Goal: Task Accomplishment & Management: Complete application form

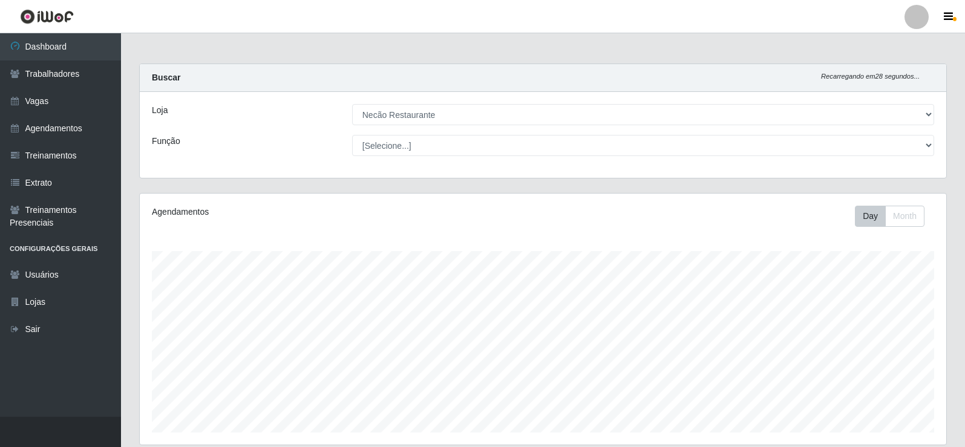
select select "334"
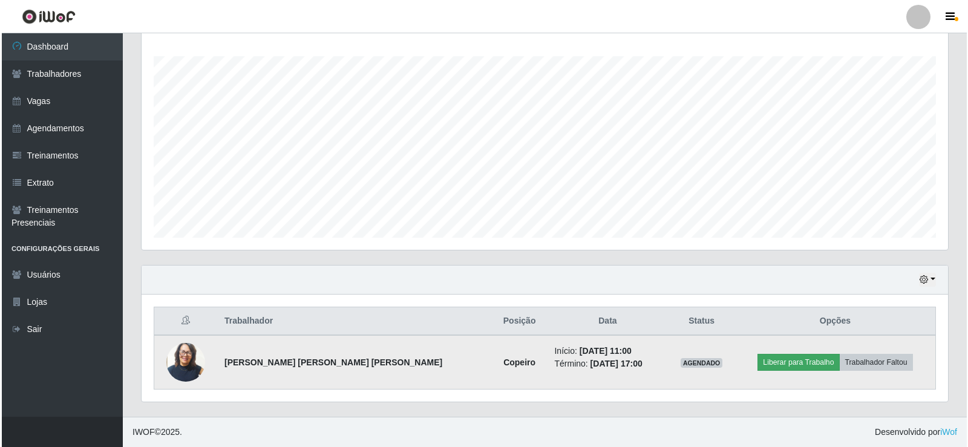
scroll to position [251, 806]
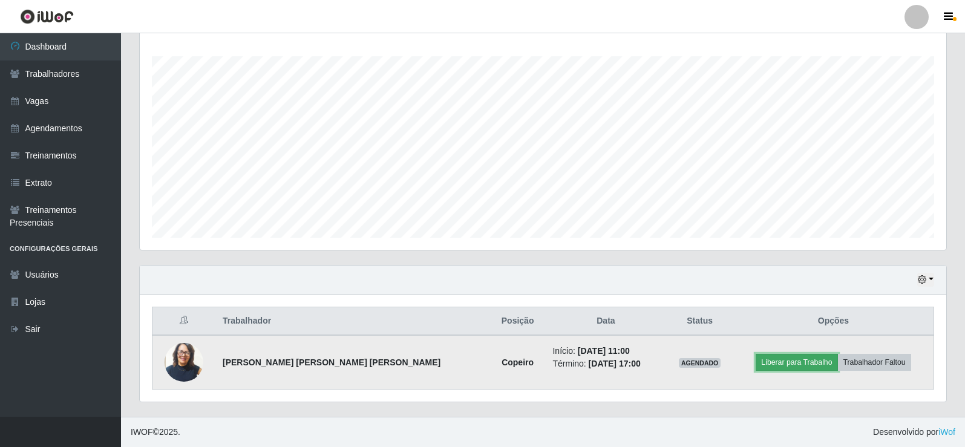
click at [773, 366] on button "Liberar para Trabalho" at bounding box center [796, 362] width 82 height 17
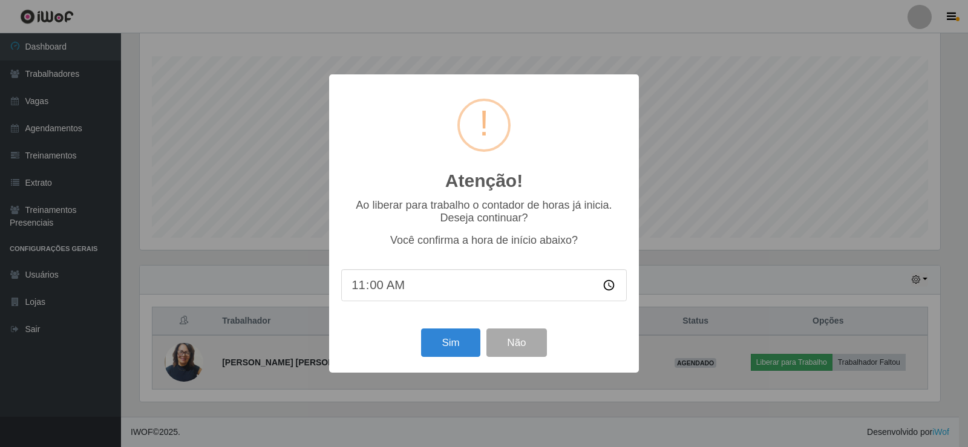
scroll to position [251, 800]
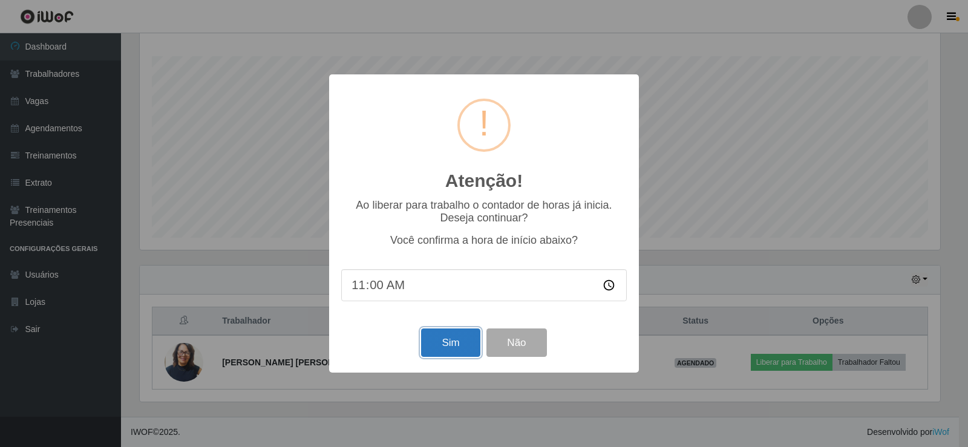
click at [466, 351] on button "Sim" at bounding box center [450, 342] width 59 height 28
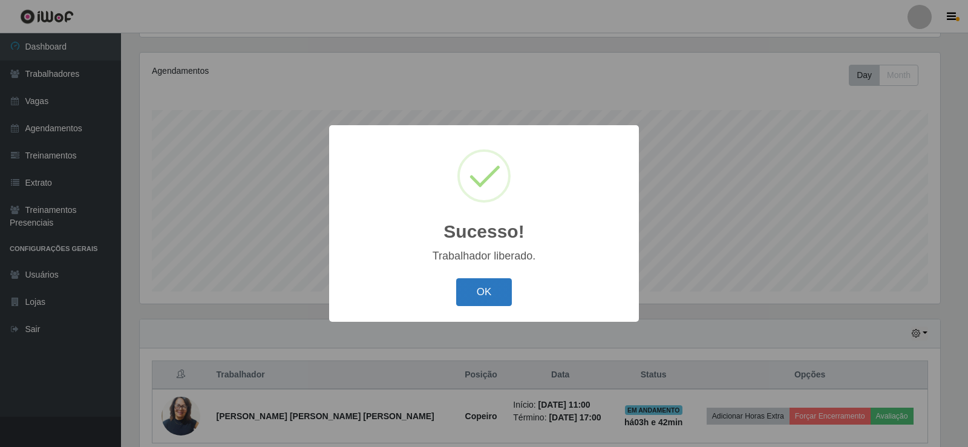
click at [492, 301] on button "OK" at bounding box center [484, 292] width 56 height 28
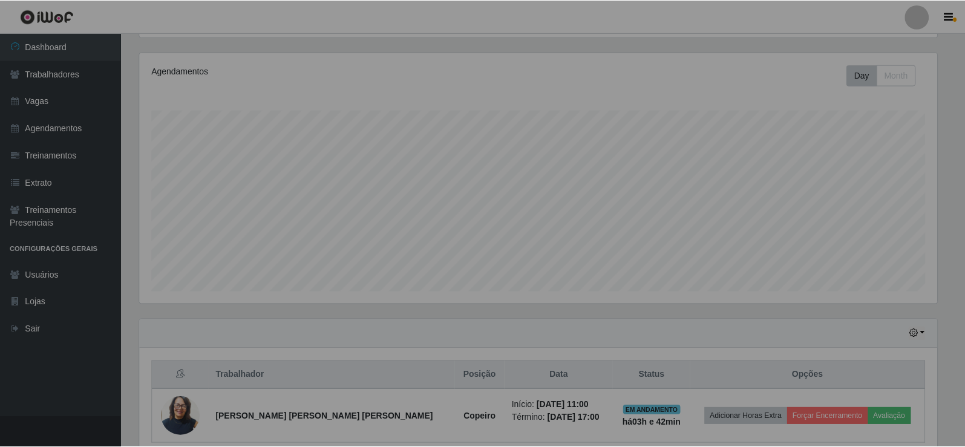
scroll to position [251, 806]
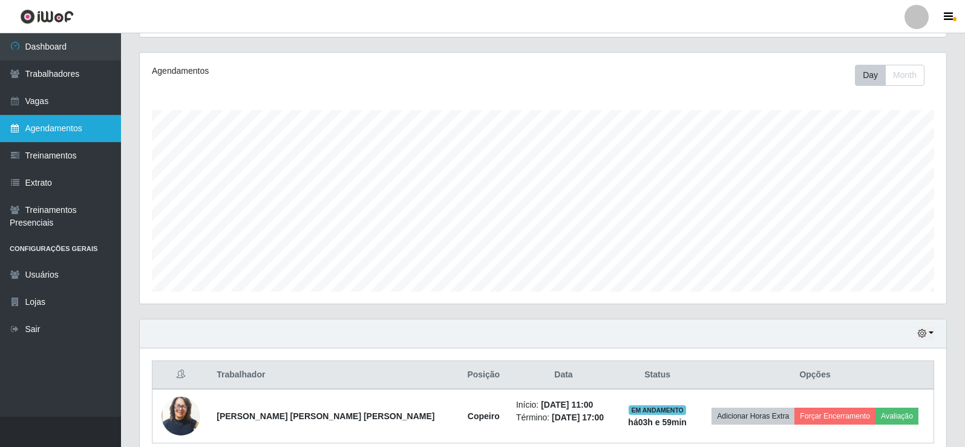
click at [42, 129] on link "Agendamentos" at bounding box center [60, 128] width 121 height 27
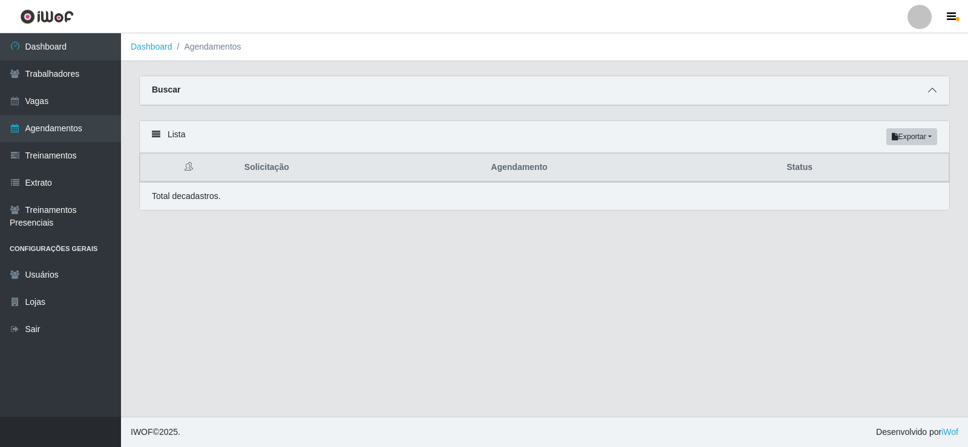
click at [931, 94] on icon at bounding box center [932, 90] width 8 height 8
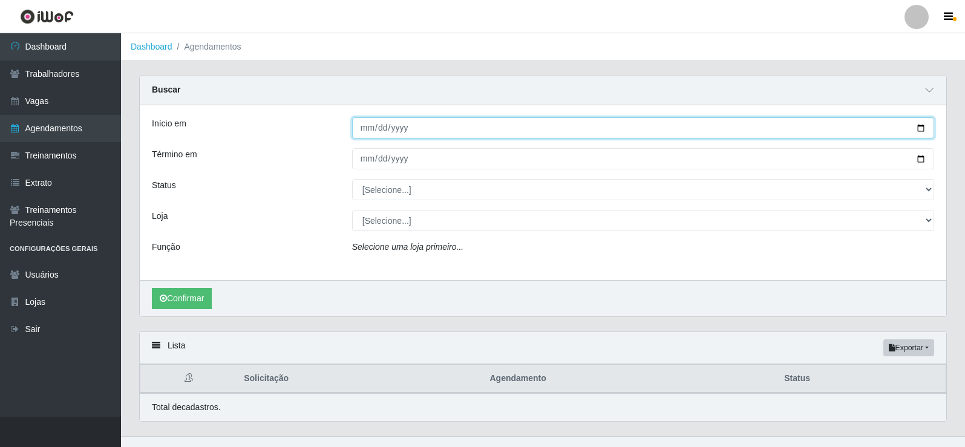
click at [917, 128] on input "Início em" at bounding box center [643, 127] width 582 height 21
type input "[DATE]"
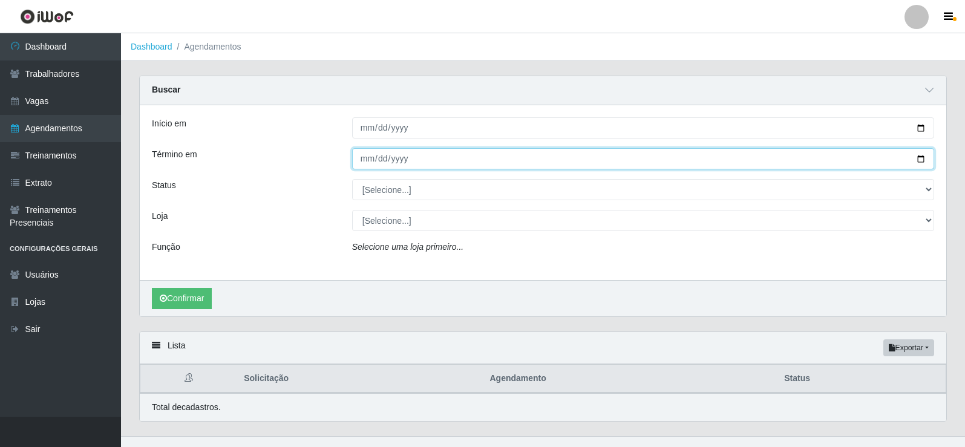
click at [918, 160] on input "Término em" at bounding box center [643, 158] width 582 height 21
type input "[DATE]"
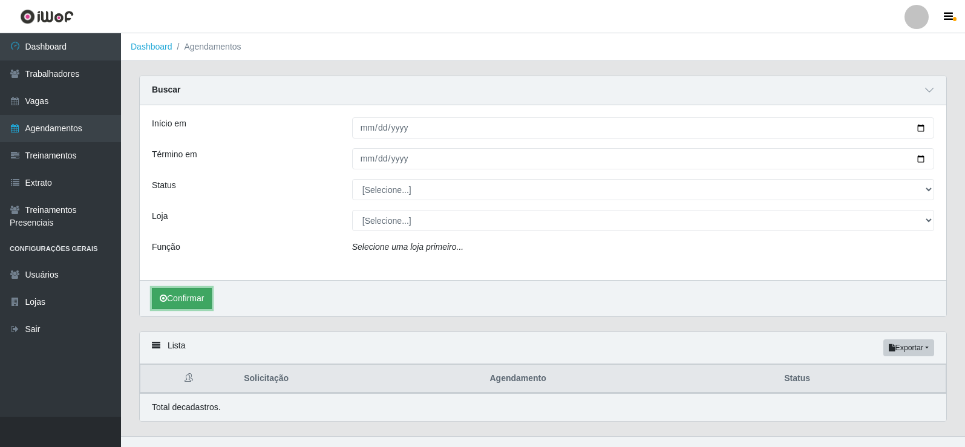
click at [183, 301] on button "Confirmar" at bounding box center [182, 298] width 60 height 21
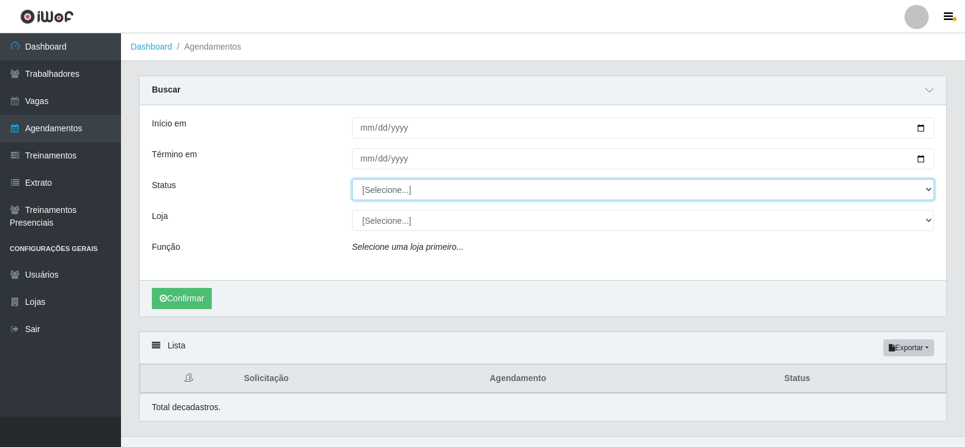
click at [900, 189] on select "[Selecione...] AGENDADO AGUARDANDO LIBERAR EM ANDAMENTO EM REVISÃO FINALIZADO C…" at bounding box center [643, 189] width 582 height 21
select select "AGENDADO"
click at [352, 180] on select "[Selecione...] AGENDADO AGUARDANDO LIBERAR EM ANDAMENTO EM REVISÃO FINALIZADO C…" at bounding box center [643, 189] width 582 height 21
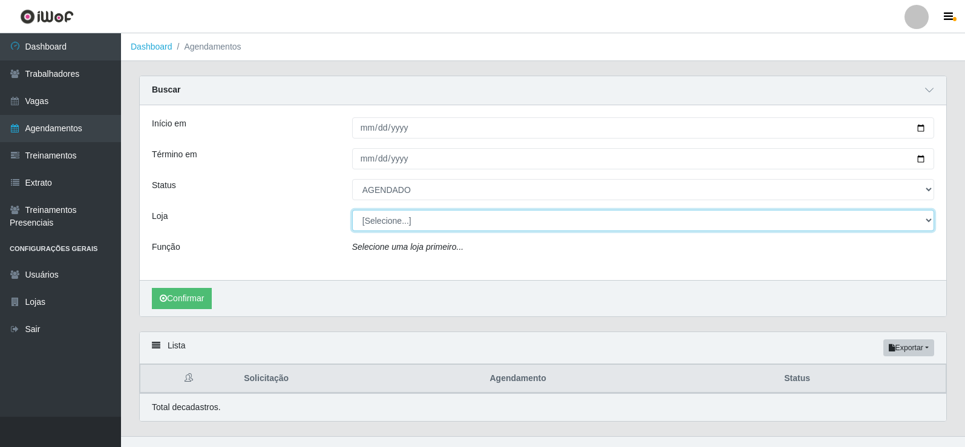
click at [488, 217] on select "[Selecione...] Necão Restaurante" at bounding box center [643, 220] width 582 height 21
select select "334"
click at [352, 210] on select "[Selecione...] Necão Restaurante" at bounding box center [643, 220] width 582 height 21
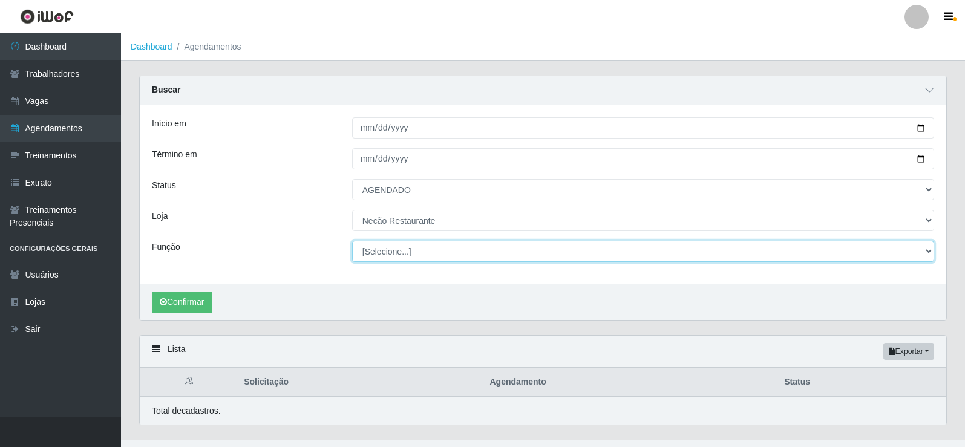
click at [411, 249] on select "[Selecione...] ASG ASG + ASG ++ Auxiliar de Cozinha Auxiliar de Cozinha + Auxil…" at bounding box center [643, 251] width 582 height 21
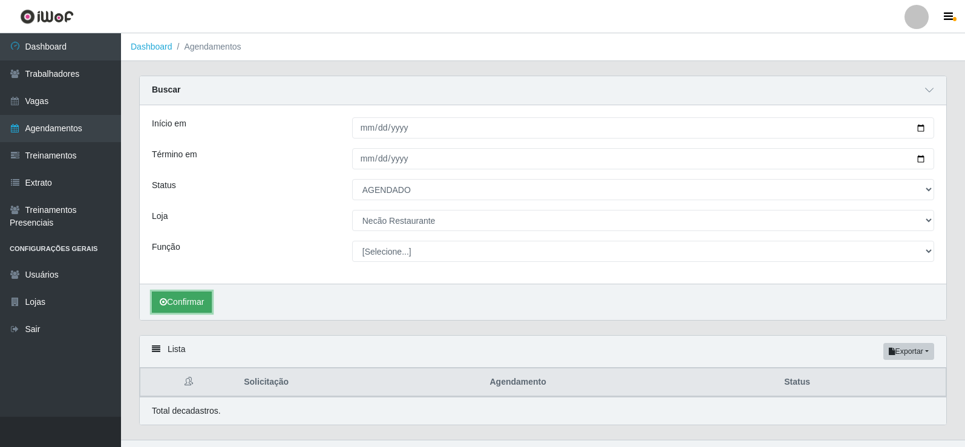
click at [184, 299] on button "Confirmar" at bounding box center [182, 301] width 60 height 21
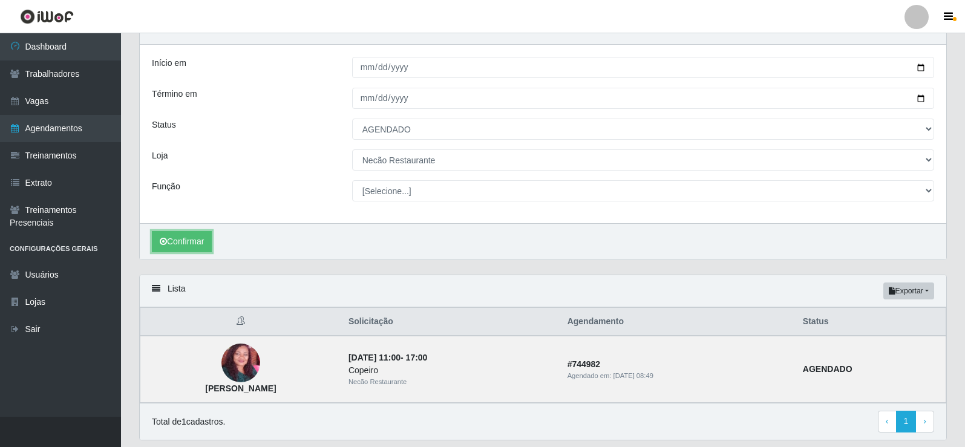
scroll to position [99, 0]
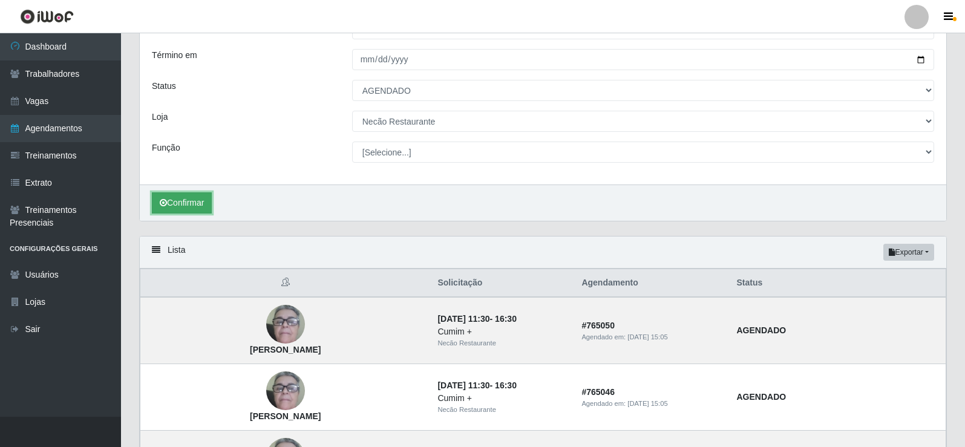
click at [212, 198] on button "Confirmar" at bounding box center [182, 202] width 60 height 21
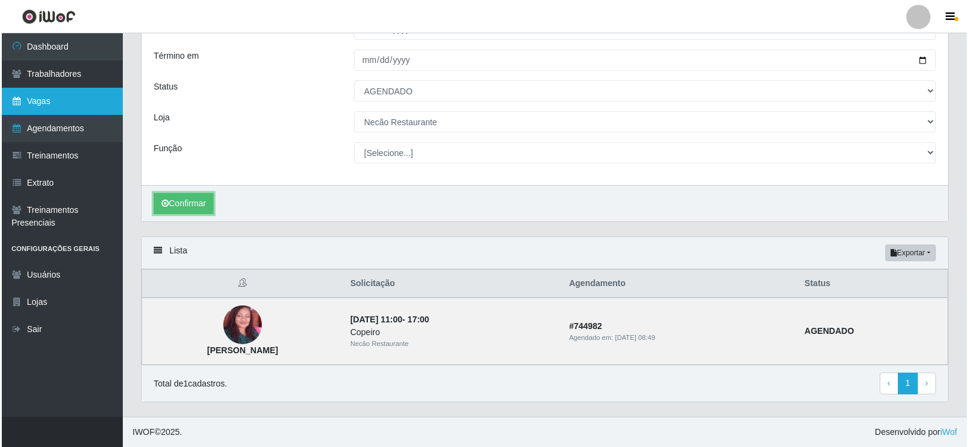
scroll to position [0, 0]
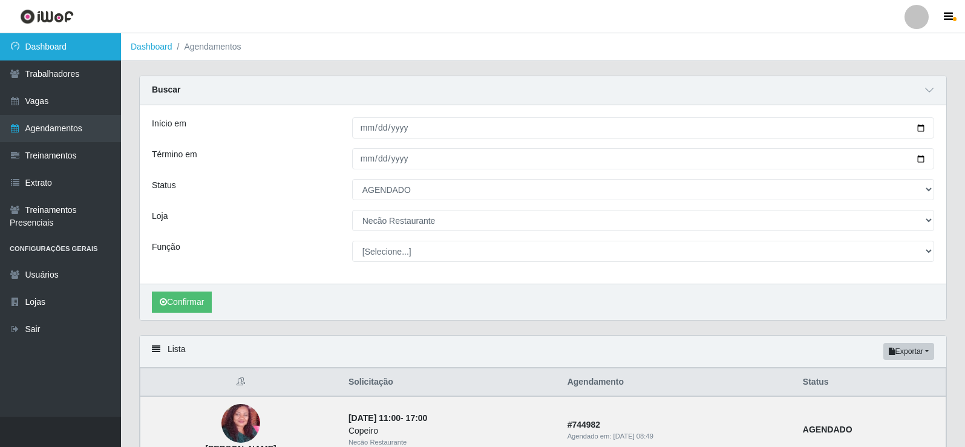
click at [85, 50] on link "Dashboard" at bounding box center [60, 46] width 121 height 27
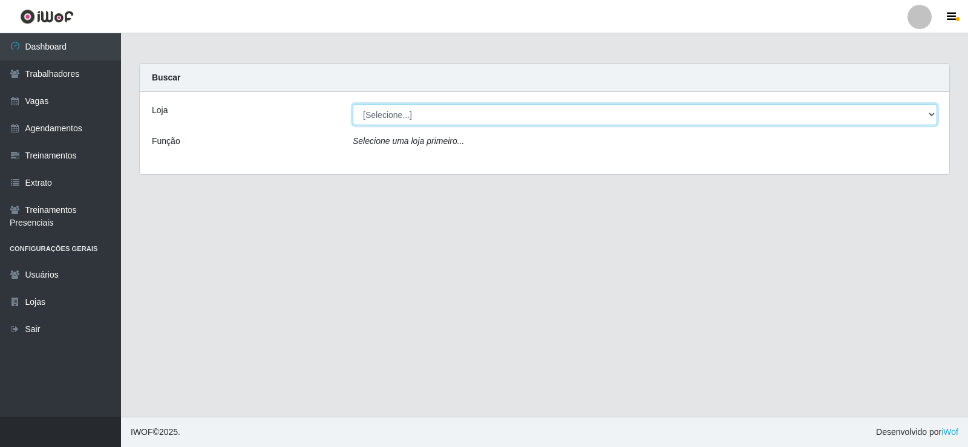
drag, startPoint x: 453, startPoint y: 114, endPoint x: 446, endPoint y: 125, distance: 12.8
click at [453, 114] on select "[Selecione...] Necão Restaurante" at bounding box center [645, 114] width 584 height 21
